Goal: Information Seeking & Learning: Learn about a topic

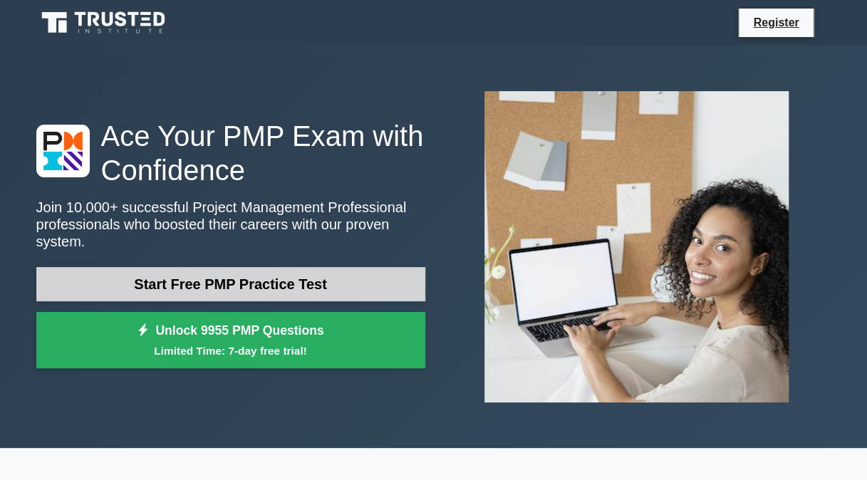
click at [238, 281] on link "Start Free PMP Practice Test" at bounding box center [230, 284] width 389 height 34
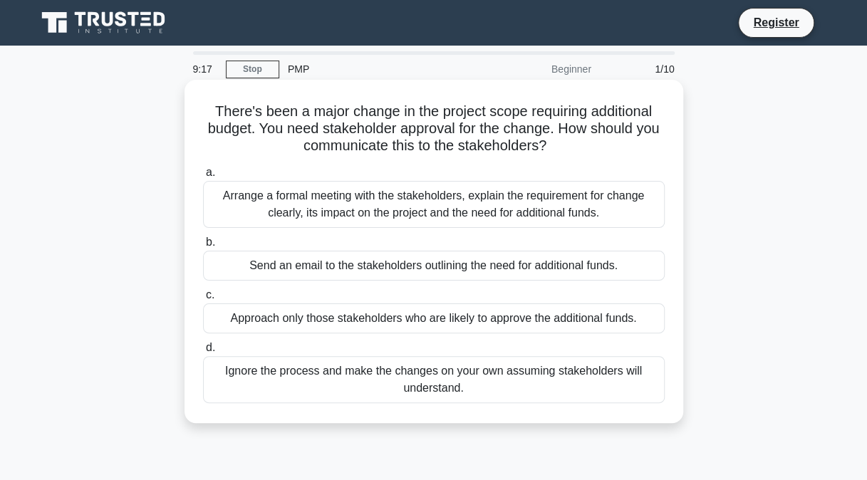
click at [392, 190] on div "Arrange a formal meeting with the stakeholders, explain the requirement for cha…" at bounding box center [433, 204] width 461 height 47
click at [203, 177] on input "a. Arrange a formal meeting with the stakeholders, explain the requirement for …" at bounding box center [203, 172] width 0 height 9
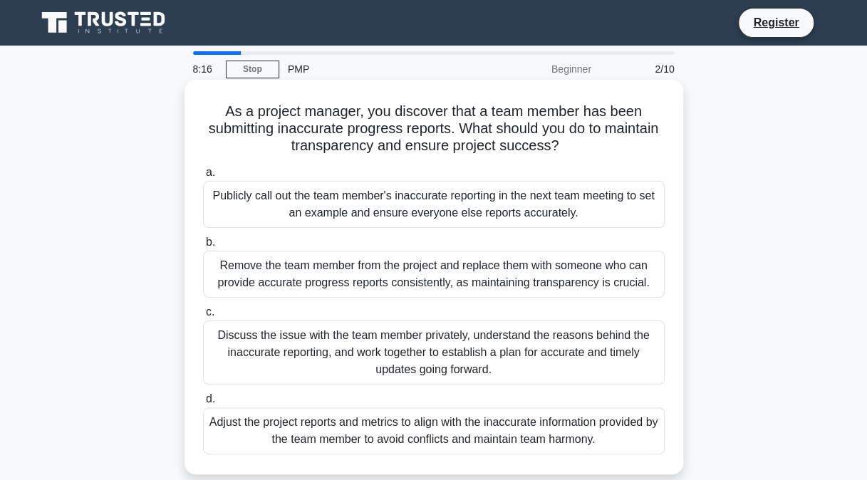
click at [432, 357] on div "Discuss the issue with the team member privately, understand the reasons behind…" at bounding box center [433, 352] width 461 height 64
click at [203, 317] on input "c. Discuss the issue with the team member privately, understand the reasons beh…" at bounding box center [203, 312] width 0 height 9
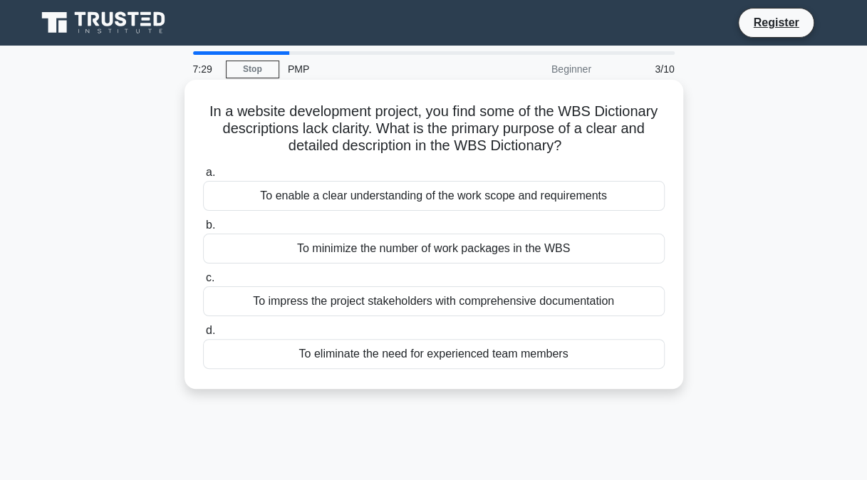
click at [476, 199] on div "To enable a clear understanding of the work scope and requirements" at bounding box center [433, 196] width 461 height 30
click at [203, 177] on input "a. To enable a clear understanding of the work scope and requirements" at bounding box center [203, 172] width 0 height 9
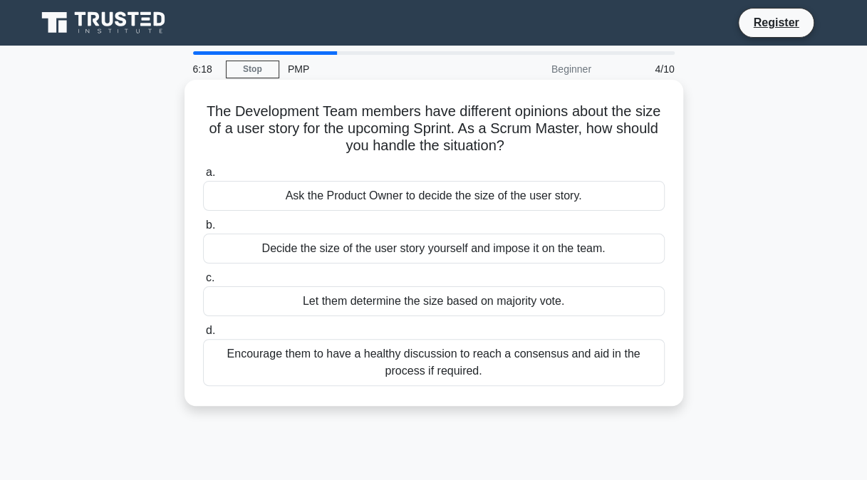
click at [384, 199] on div "Ask the Product Owner to decide the size of the user story." at bounding box center [433, 196] width 461 height 30
click at [203, 177] on input "a. Ask the Product Owner to decide the size of the user story." at bounding box center [203, 172] width 0 height 9
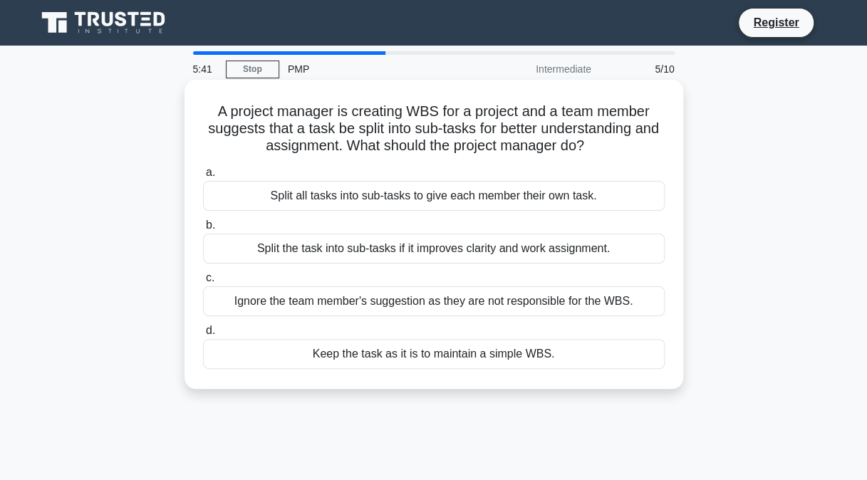
drag, startPoint x: 459, startPoint y: 252, endPoint x: 365, endPoint y: 282, distance: 98.0
click at [365, 282] on div "a. Split all tasks into sub-tasks to give each member their own task. b. Split …" at bounding box center [433, 266] width 479 height 211
drag, startPoint x: 365, startPoint y: 282, endPoint x: 308, endPoint y: 281, distance: 57.7
click at [308, 281] on label "c. Ignore the team member's suggestion as they are not responsible for the WBS." at bounding box center [433, 292] width 461 height 47
click at [203, 281] on input "c. Ignore the team member's suggestion as they are not responsible for the WBS." at bounding box center [203, 277] width 0 height 9
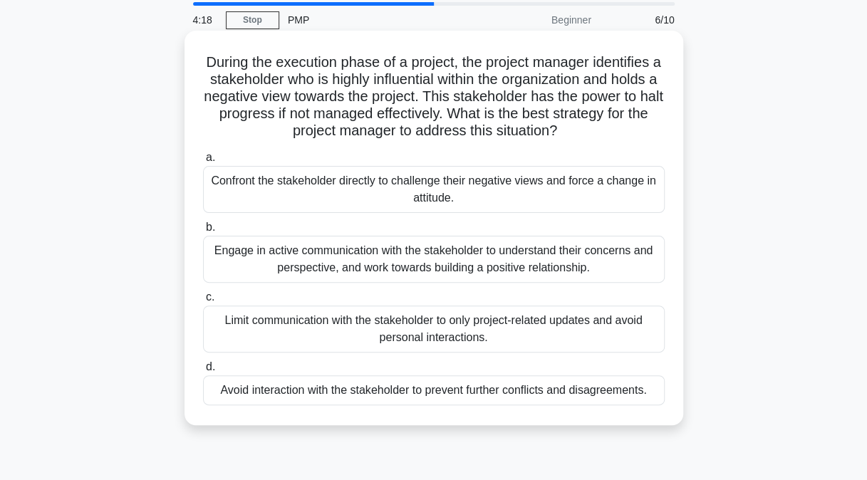
scroll to position [71, 0]
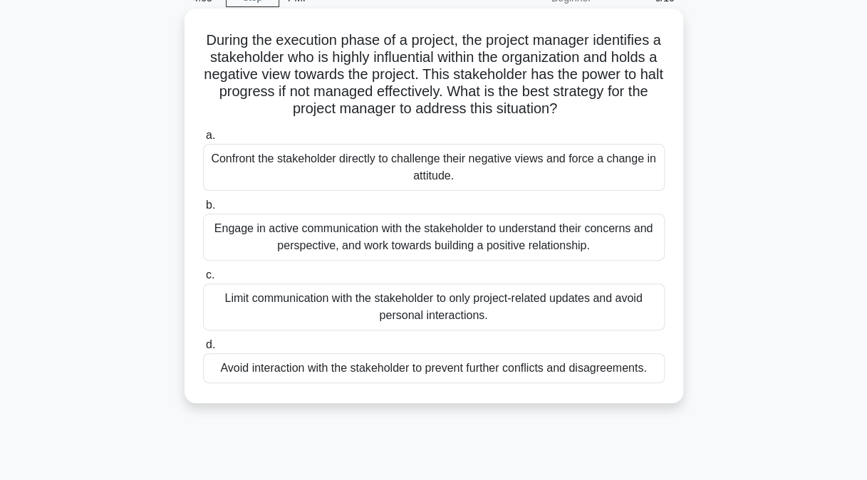
click at [464, 234] on div "Engage in active communication with the stakeholder to understand their concern…" at bounding box center [433, 237] width 461 height 47
click at [203, 210] on input "b. Engage in active communication with the stakeholder to understand their conc…" at bounding box center [203, 205] width 0 height 9
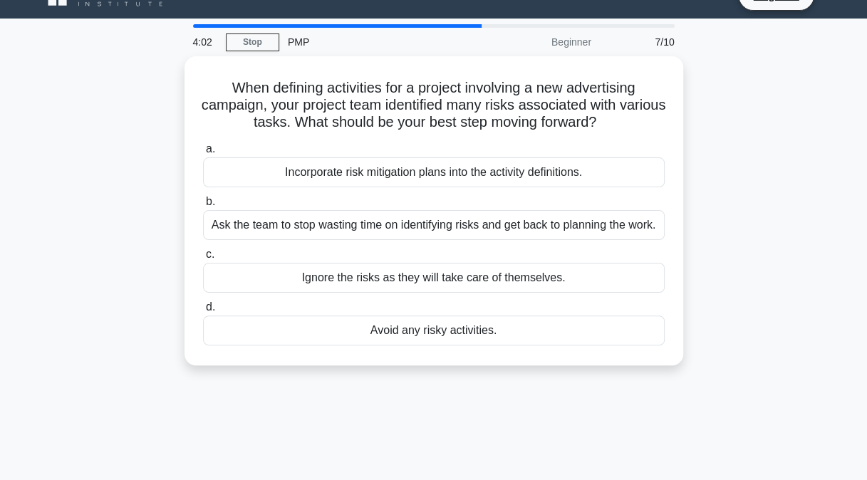
scroll to position [0, 0]
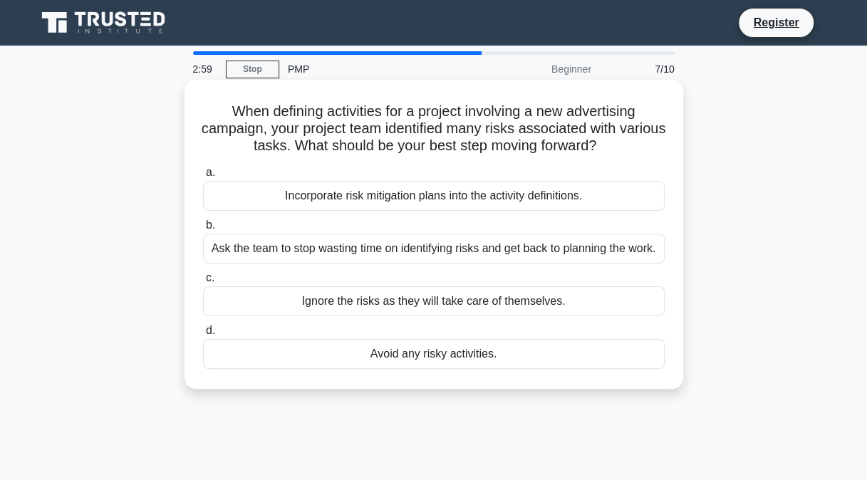
click at [407, 195] on div "Incorporate risk mitigation plans into the activity definitions." at bounding box center [433, 196] width 461 height 30
click at [203, 177] on input "a. Incorporate risk mitigation plans into the activity definitions." at bounding box center [203, 172] width 0 height 9
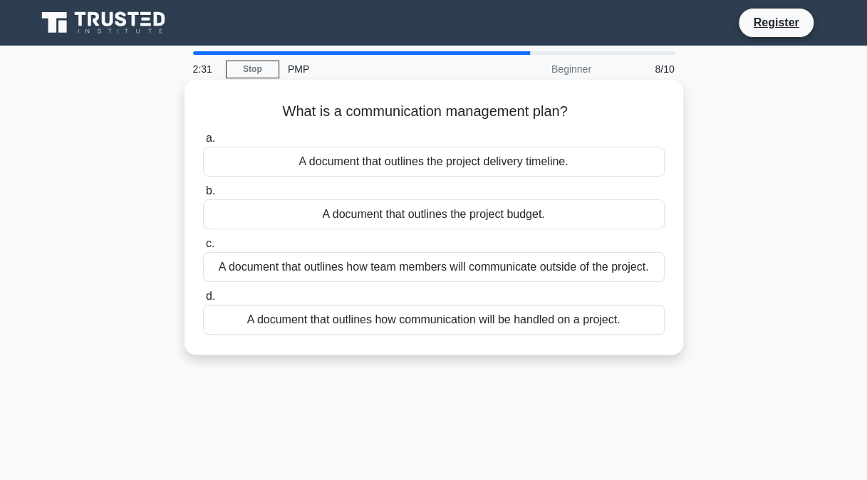
click at [523, 316] on div "A document that outlines how communication will be handled on a project." at bounding box center [433, 320] width 461 height 30
click at [203, 301] on input "d. A document that outlines how communication will be handled on a project." at bounding box center [203, 296] width 0 height 9
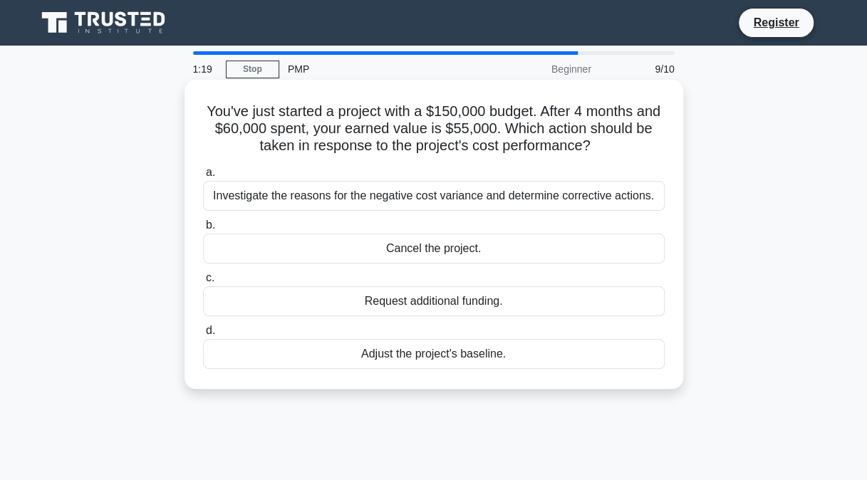
click at [313, 199] on div "Investigate the reasons for the negative cost variance and determine corrective…" at bounding box center [433, 196] width 461 height 30
click at [203, 177] on input "a. Investigate the reasons for the negative cost variance and determine correct…" at bounding box center [203, 172] width 0 height 9
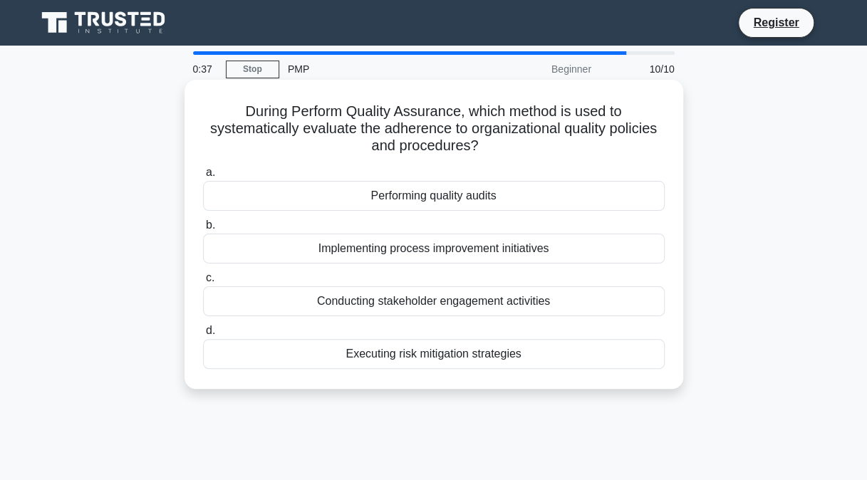
click at [465, 197] on div "Performing quality audits" at bounding box center [433, 196] width 461 height 30
click at [203, 177] on input "a. Performing quality audits" at bounding box center [203, 172] width 0 height 9
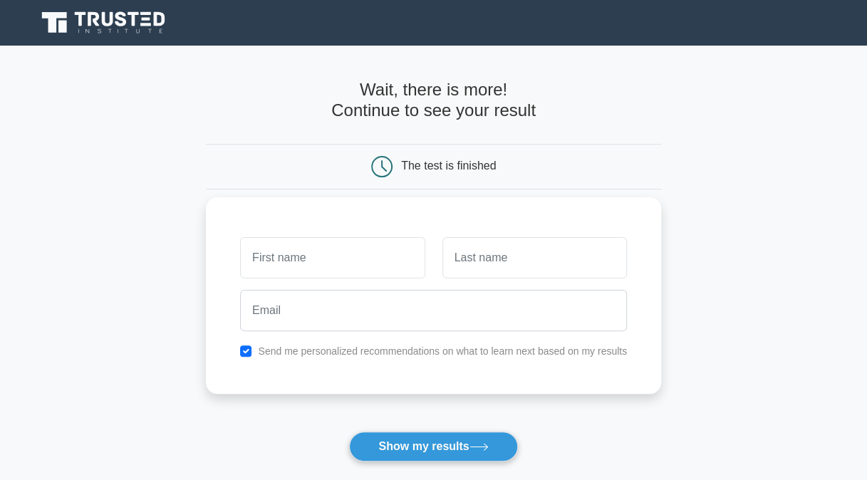
click at [303, 267] on input "text" at bounding box center [332, 257] width 184 height 41
type input "Prakash"
type input "Wali"
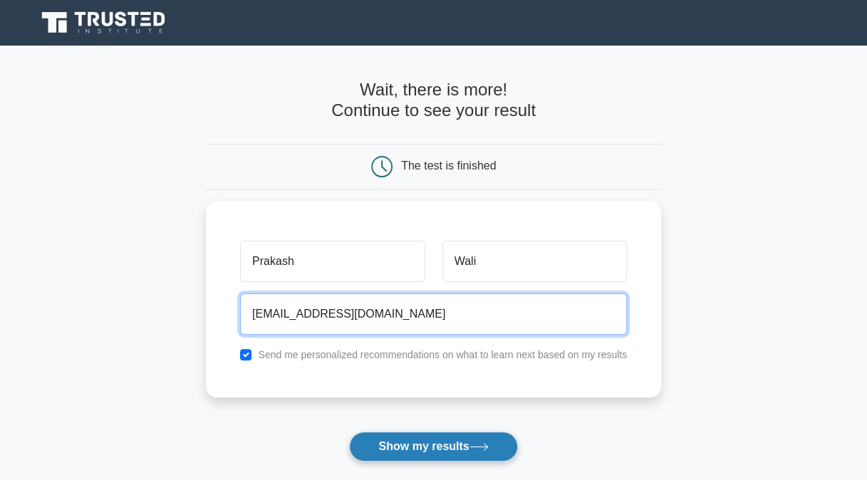
type input "walips@gmail.com"
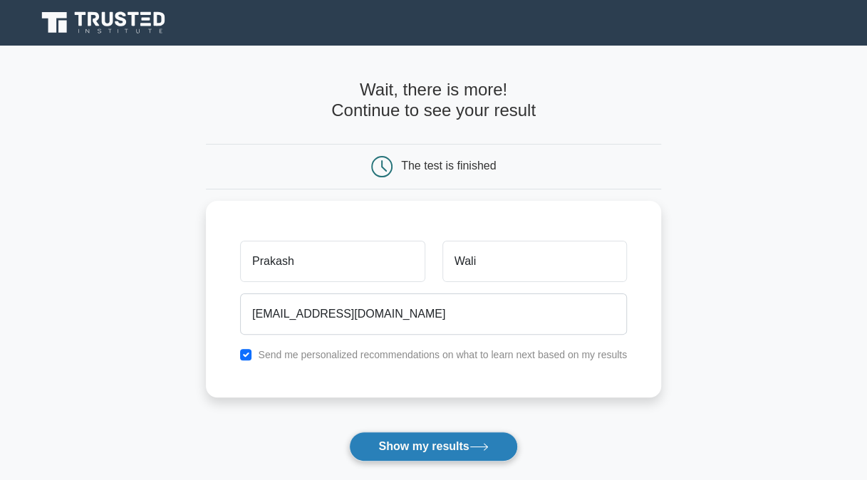
click at [449, 448] on button "Show my results" at bounding box center [433, 447] width 168 height 30
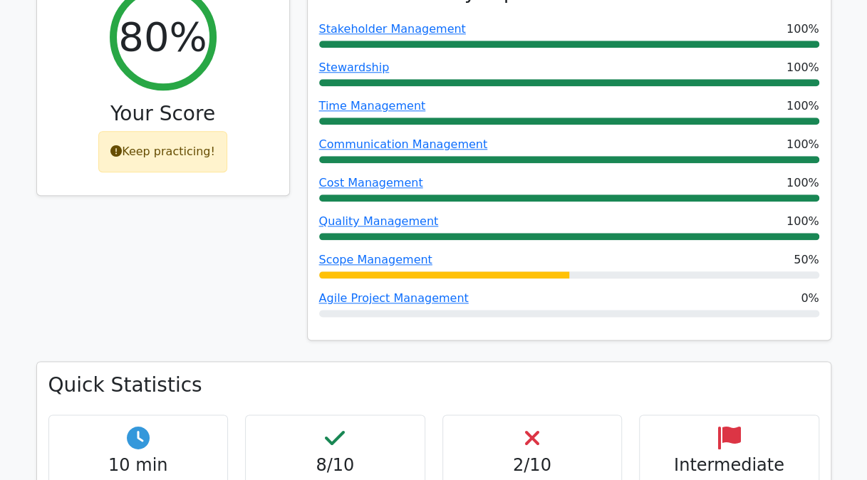
scroll to position [712, 0]
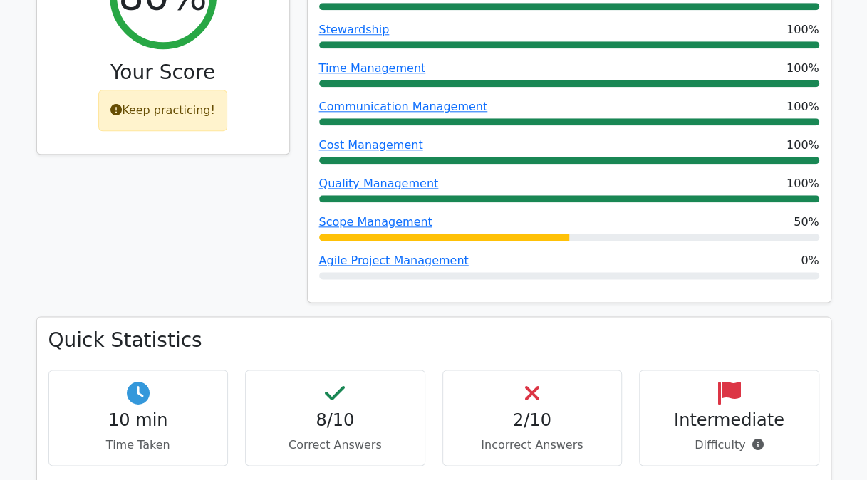
click at [528, 410] on h4 "2/10" at bounding box center [532, 420] width 156 height 21
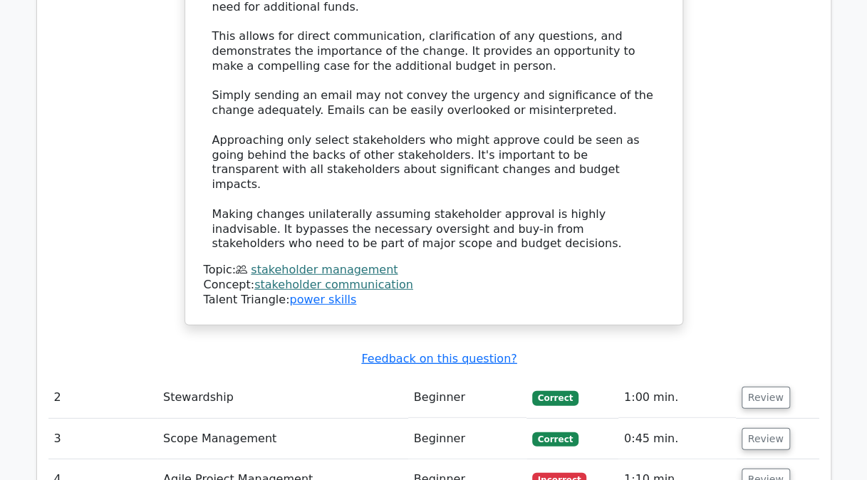
scroll to position [1923, 0]
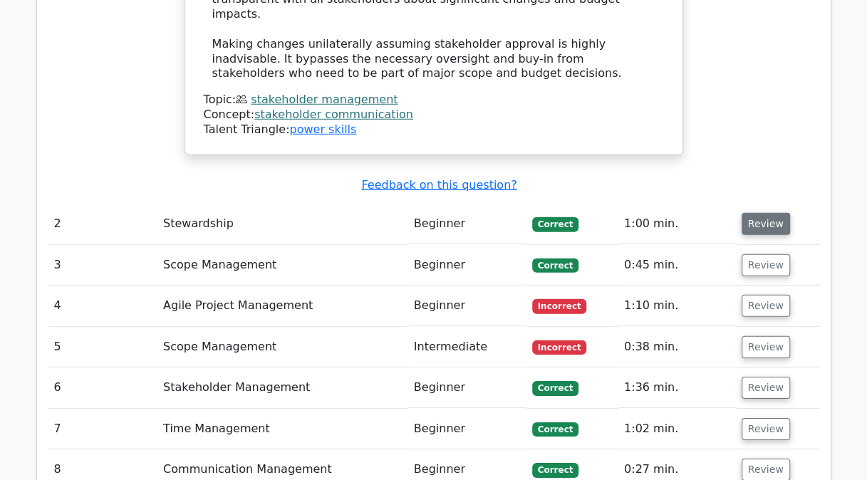
click at [758, 213] on button "Review" at bounding box center [765, 224] width 48 height 22
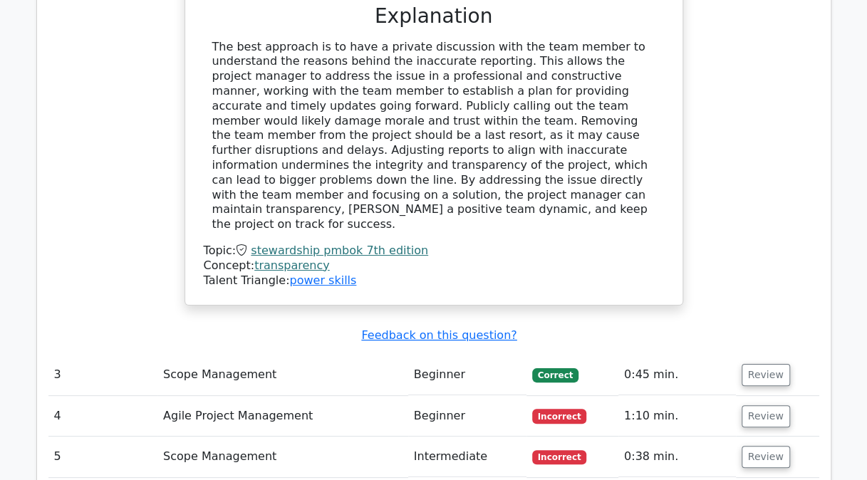
scroll to position [2706, 0]
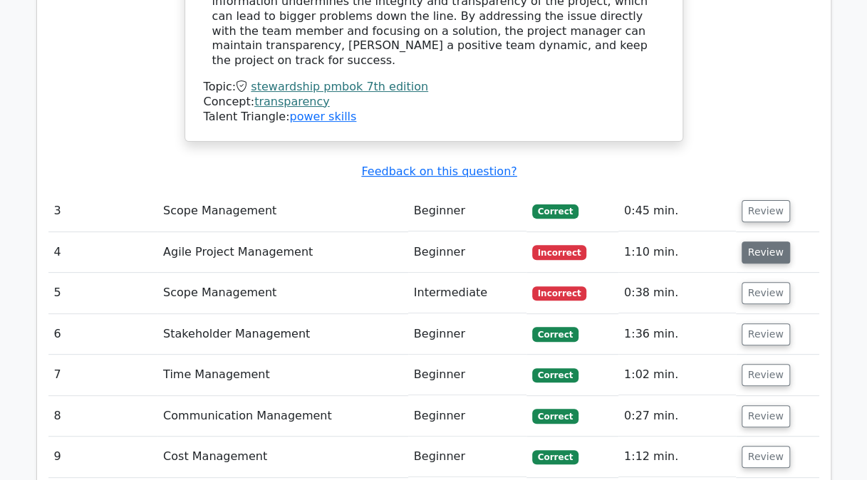
click at [763, 241] on button "Review" at bounding box center [765, 252] width 48 height 22
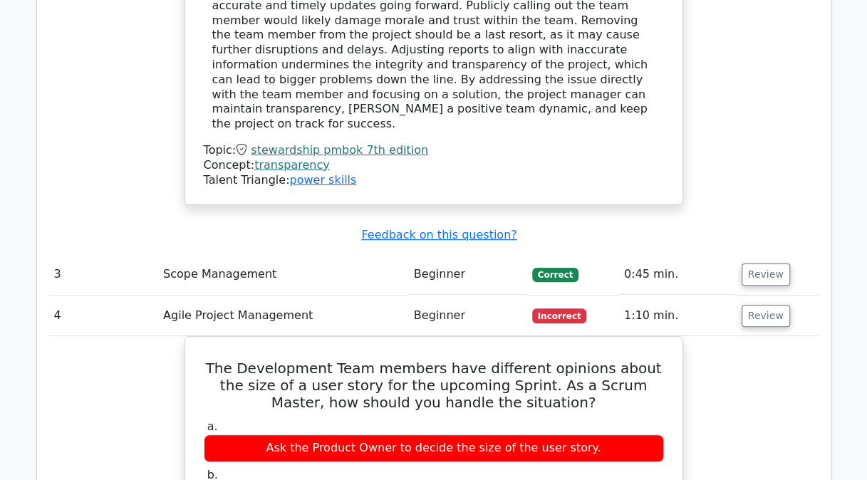
scroll to position [2635, 0]
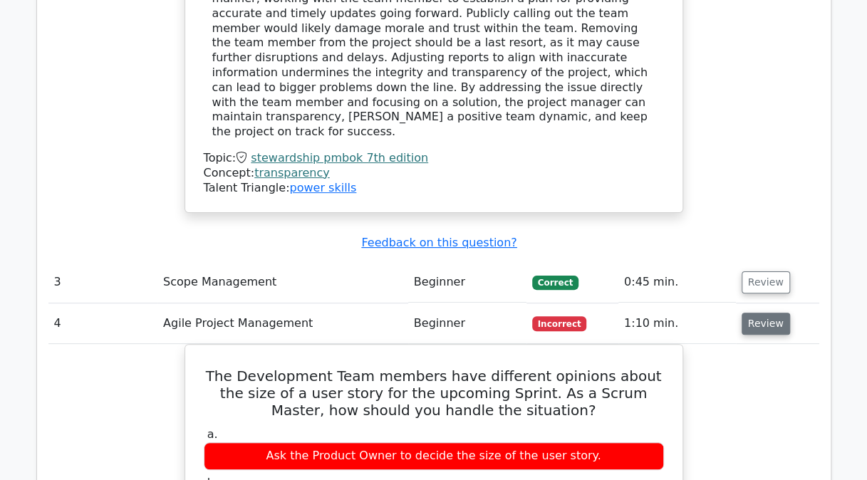
click at [763, 313] on button "Review" at bounding box center [765, 324] width 48 height 22
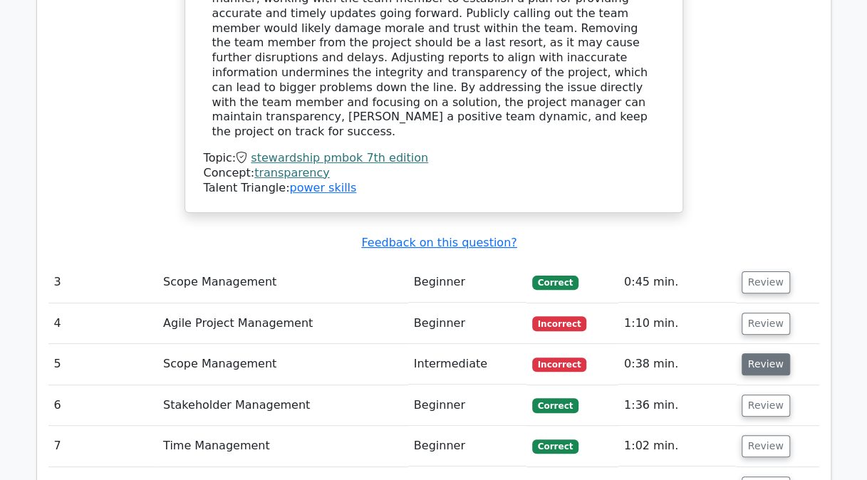
click at [762, 353] on button "Review" at bounding box center [765, 364] width 48 height 22
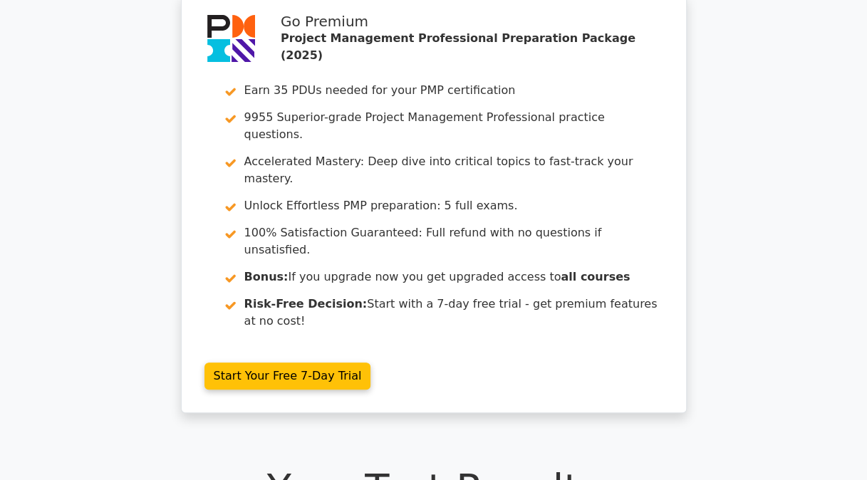
scroll to position [0, 0]
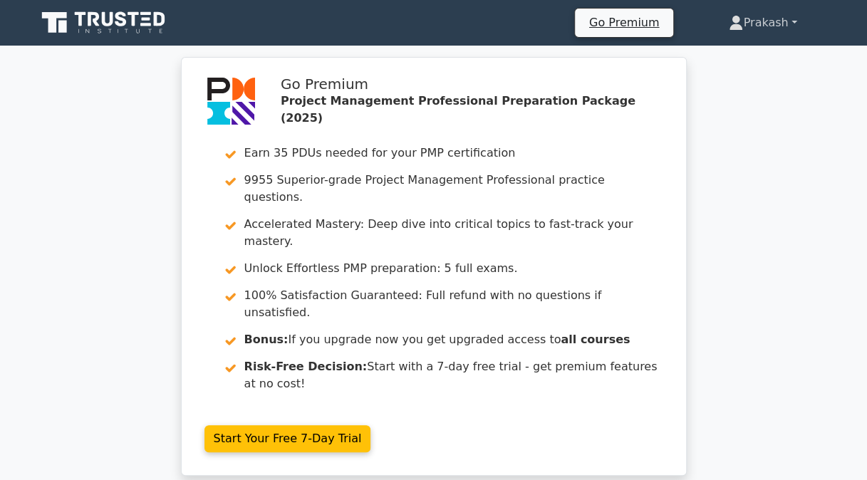
click at [788, 21] on link "Prakash" at bounding box center [762, 23] width 136 height 28
click at [98, 17] on icon at bounding box center [93, 19] width 11 height 14
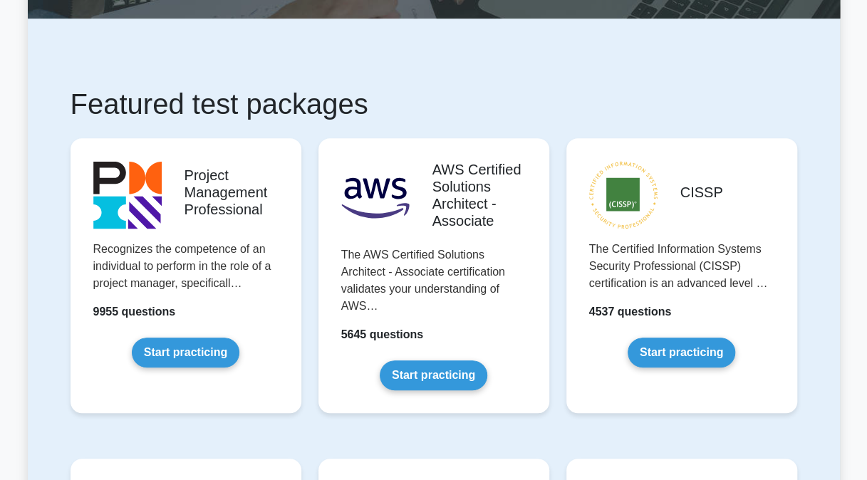
scroll to position [285, 0]
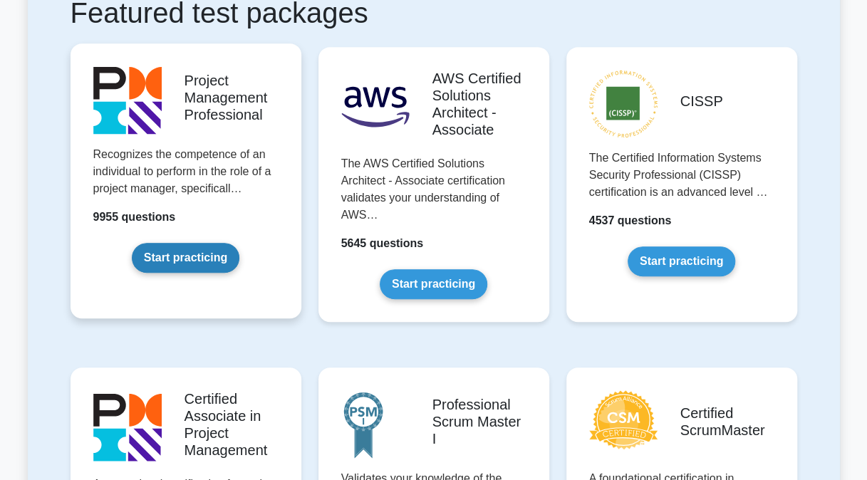
click at [195, 259] on link "Start practicing" at bounding box center [186, 258] width 108 height 30
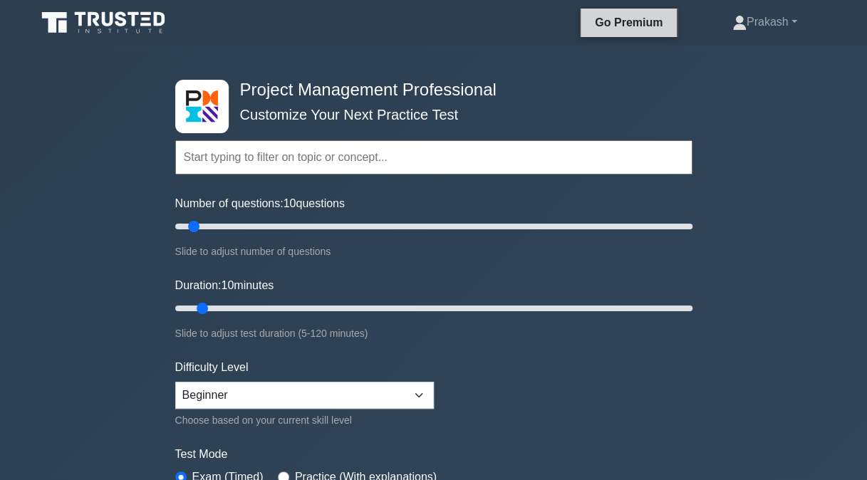
click at [642, 21] on link "Go Premium" at bounding box center [628, 23] width 85 height 18
